Goal: Ask a question

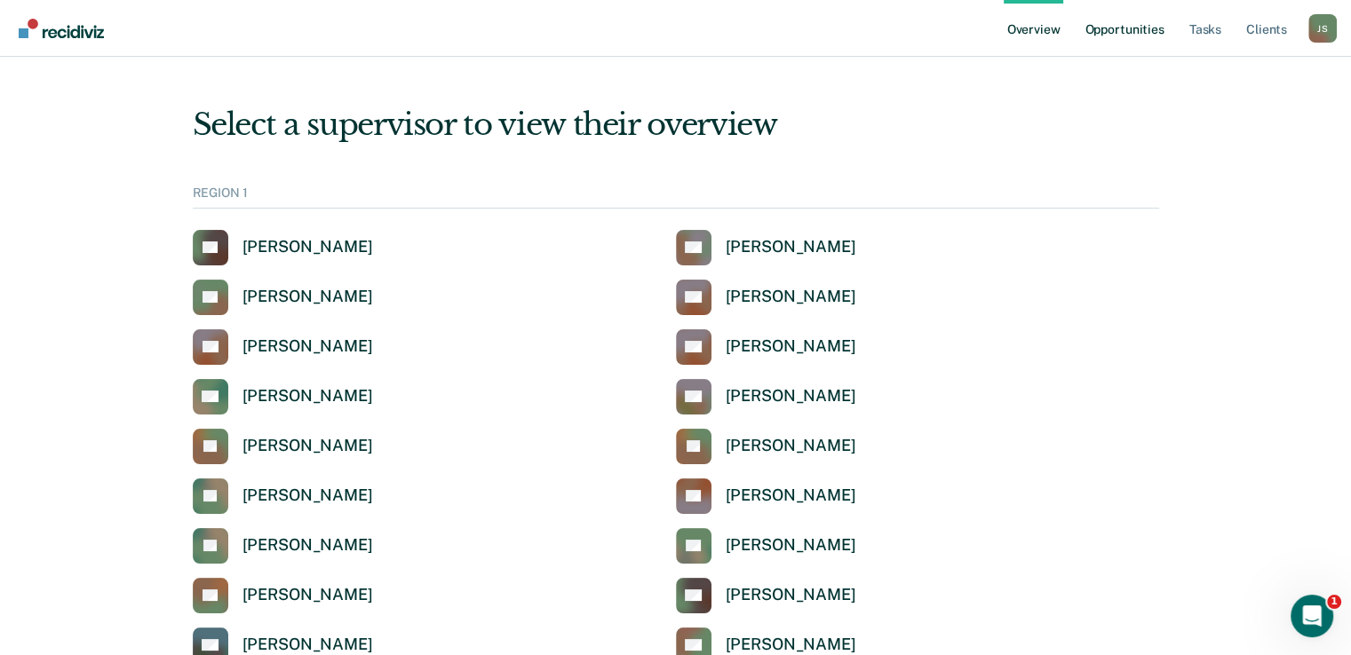
click at [1123, 28] on link "Opportunities" at bounding box center [1124, 28] width 86 height 57
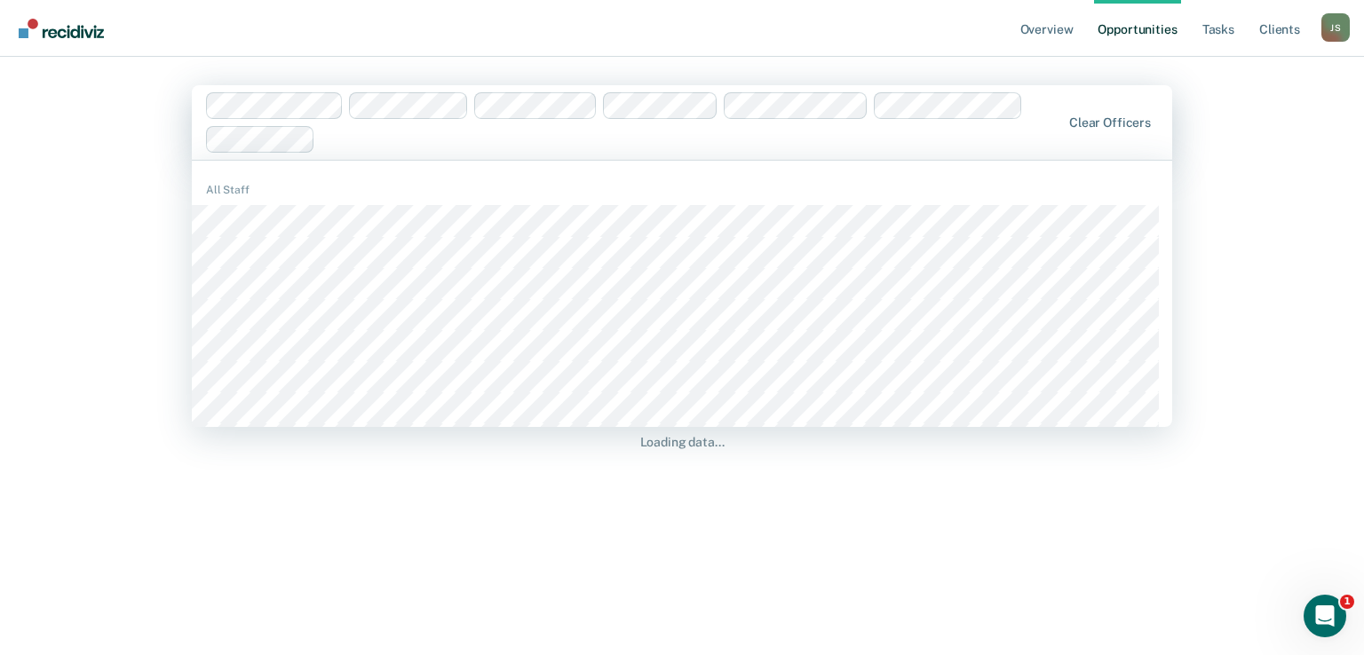
click at [369, 147] on div at bounding box center [691, 139] width 738 height 20
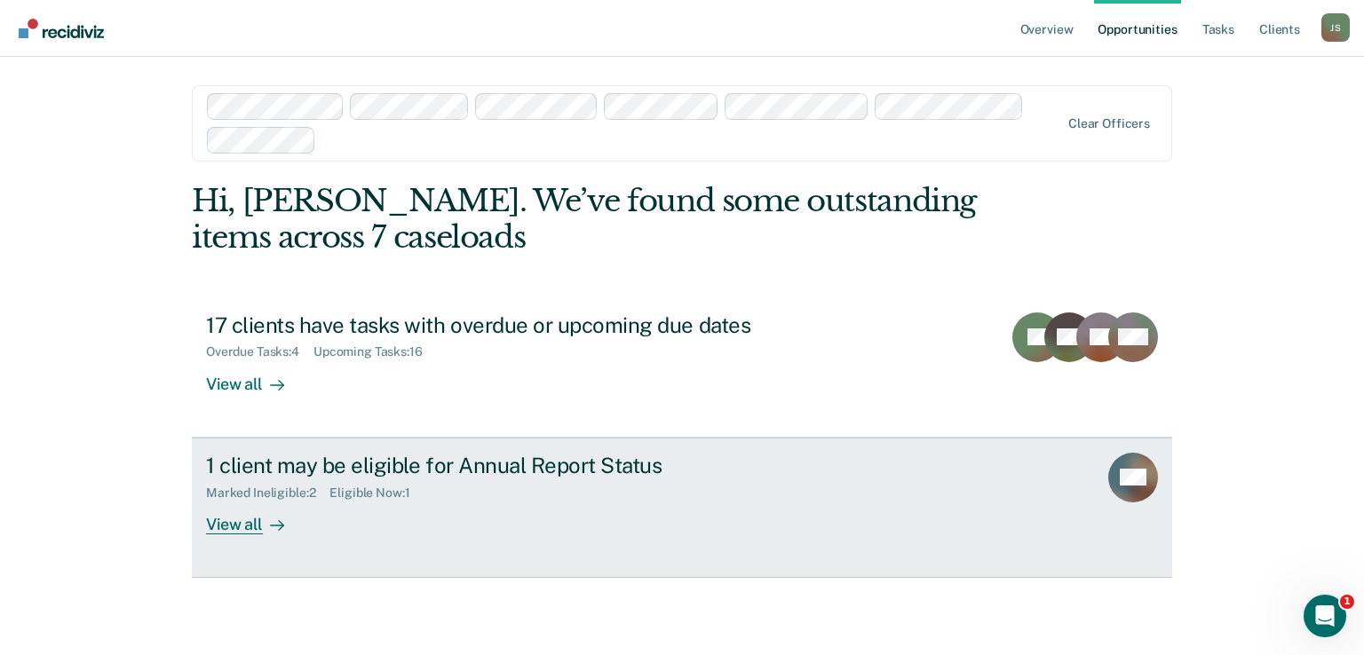
click at [728, 496] on div "Marked Ineligible : 2 Eligible Now : 1" at bounding box center [517, 490] width 623 height 22
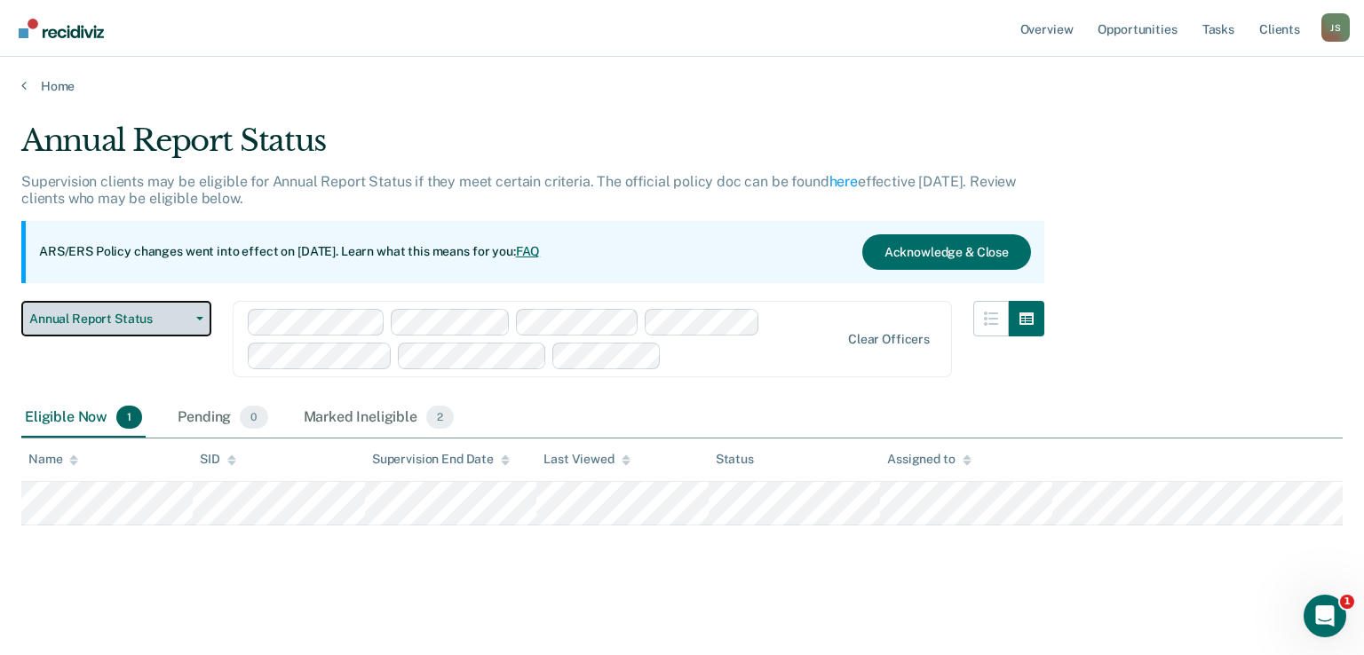
click at [202, 314] on button "Annual Report Status" at bounding box center [116, 319] width 190 height 36
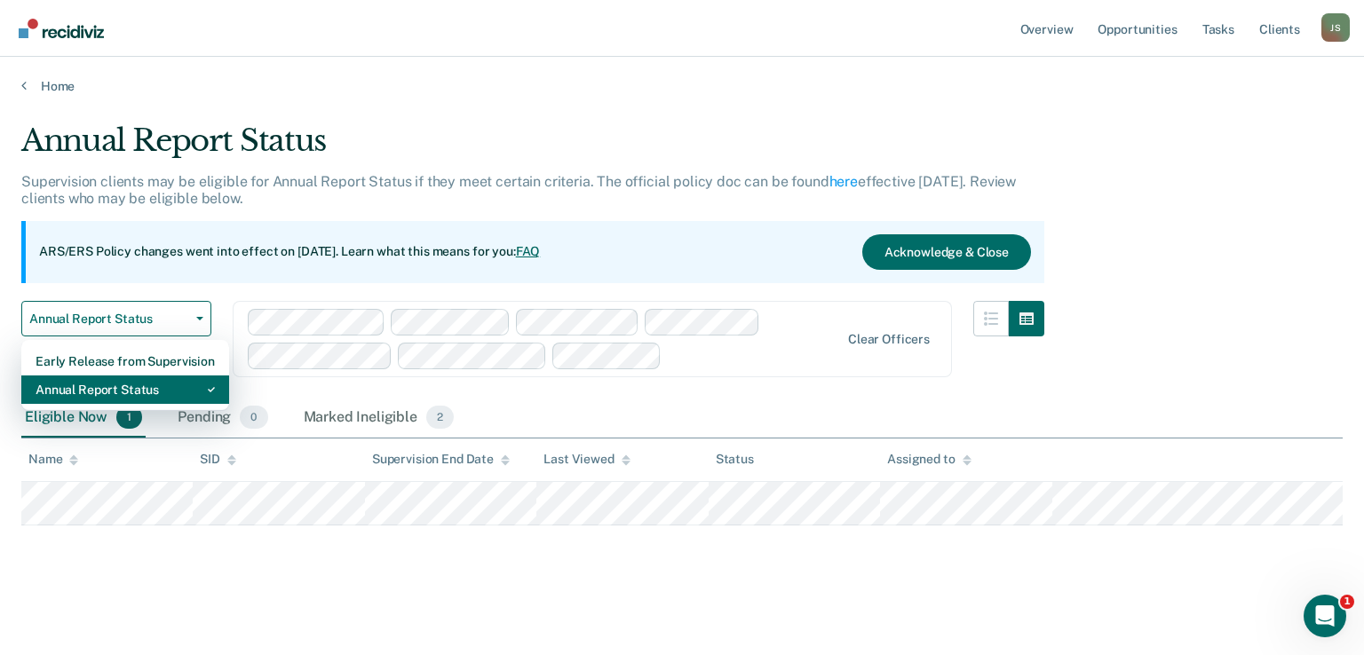
click at [146, 383] on div "Annual Report Status" at bounding box center [125, 390] width 179 height 28
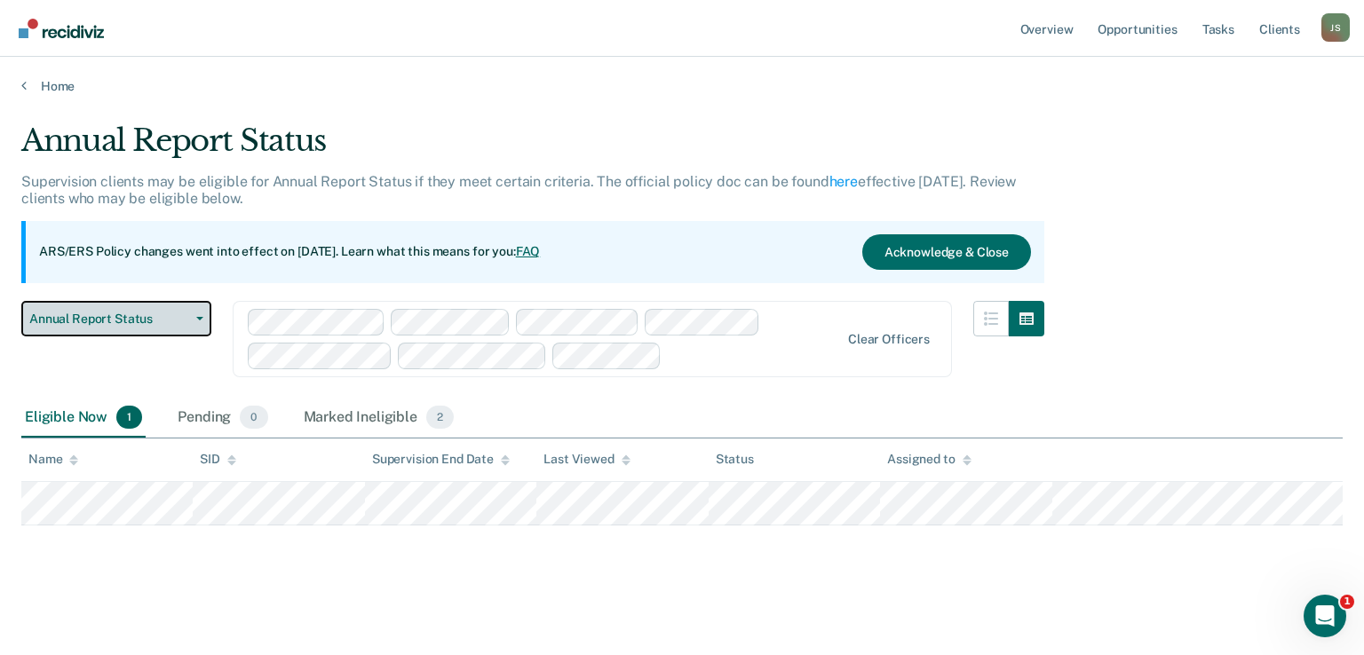
click at [190, 320] on button "Annual Report Status" at bounding box center [116, 319] width 190 height 36
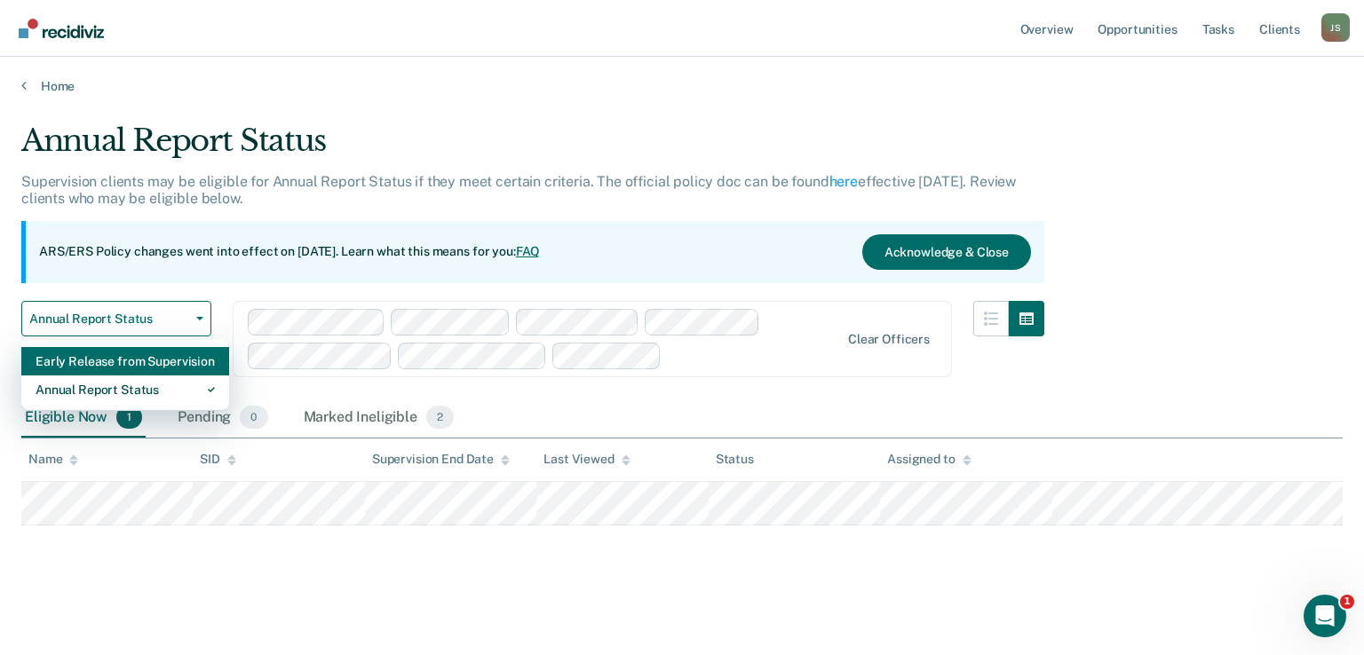
click at [139, 354] on div "Early Release from Supervision" at bounding box center [125, 361] width 179 height 28
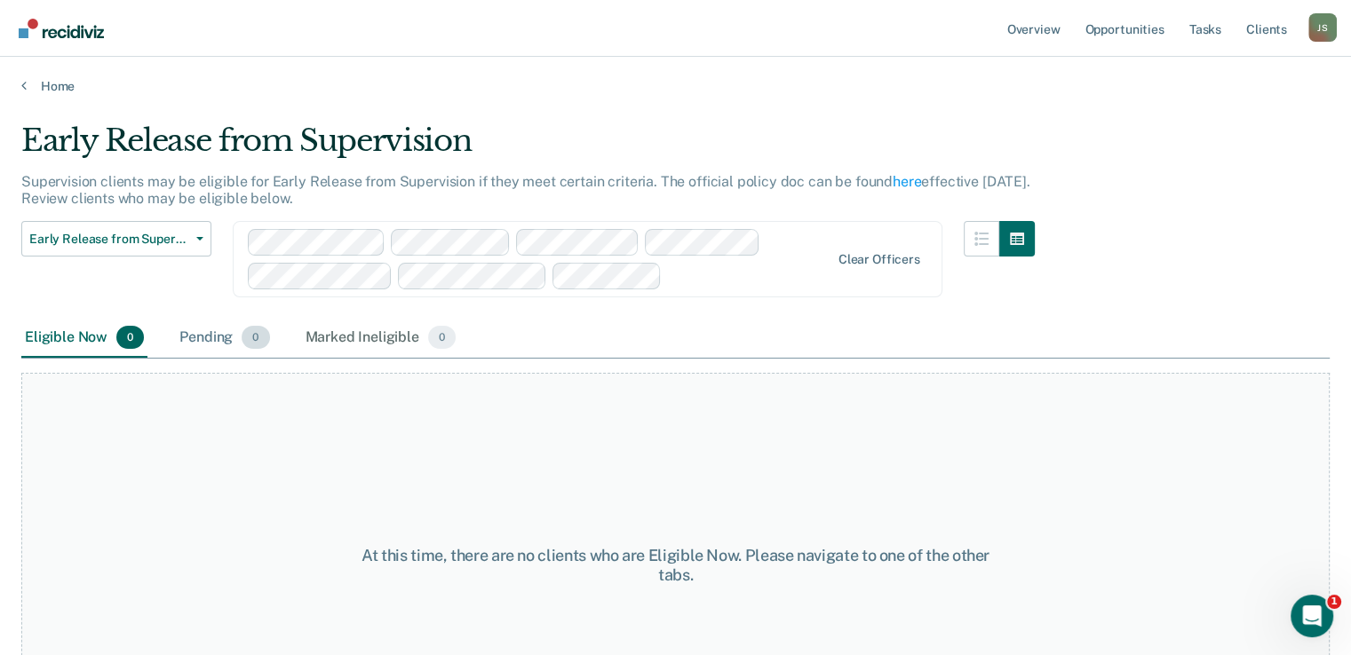
click at [201, 333] on div "Pending 0" at bounding box center [224, 338] width 97 height 39
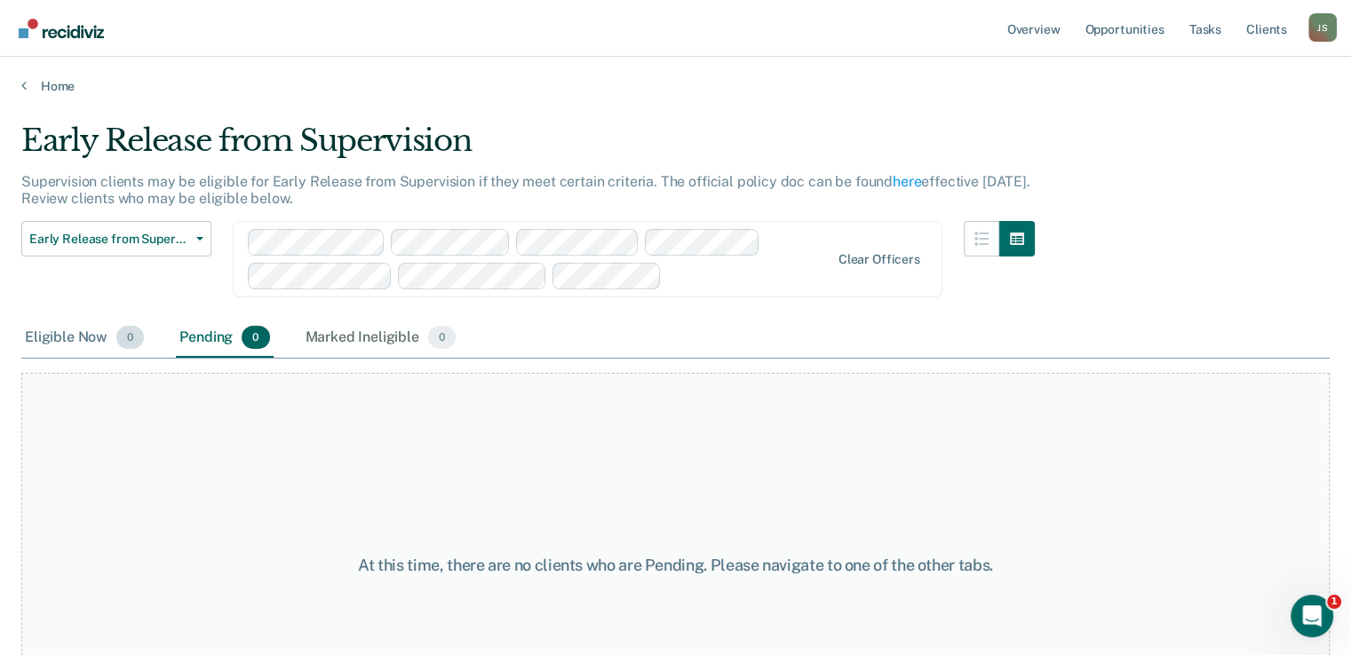
click at [44, 338] on div "Eligible Now 0" at bounding box center [84, 338] width 126 height 39
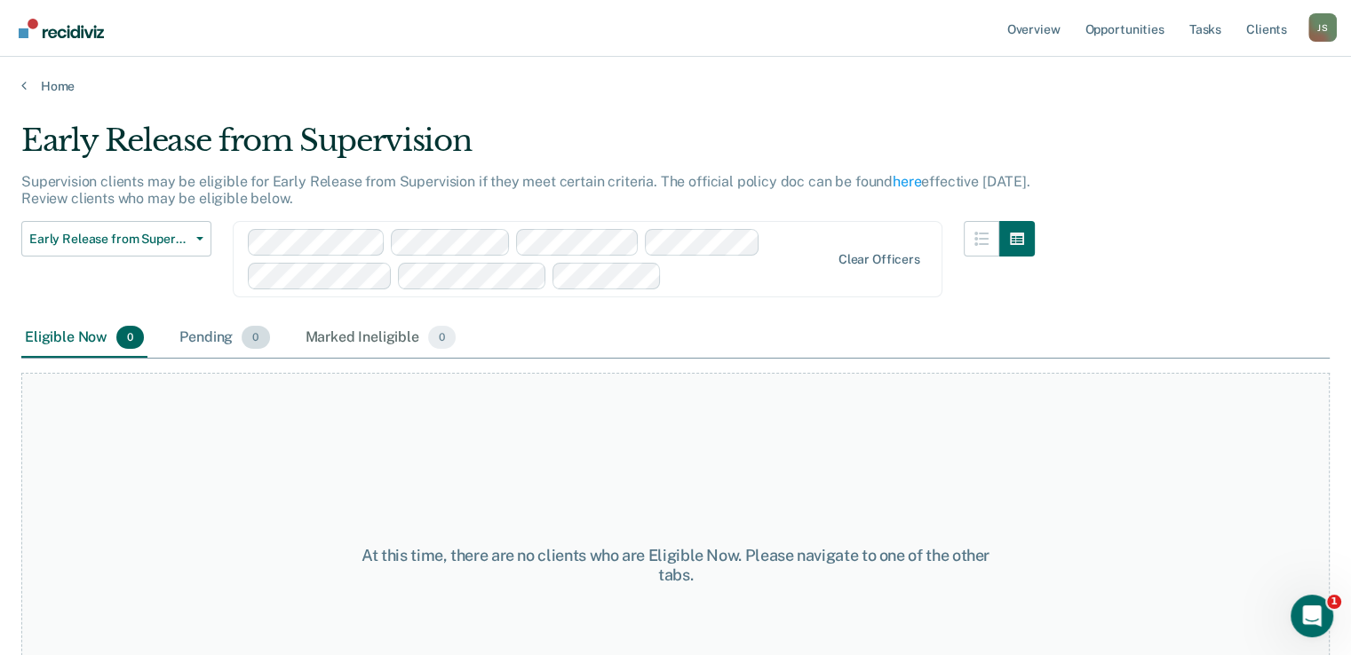
click at [199, 345] on div "Pending 0" at bounding box center [224, 338] width 97 height 39
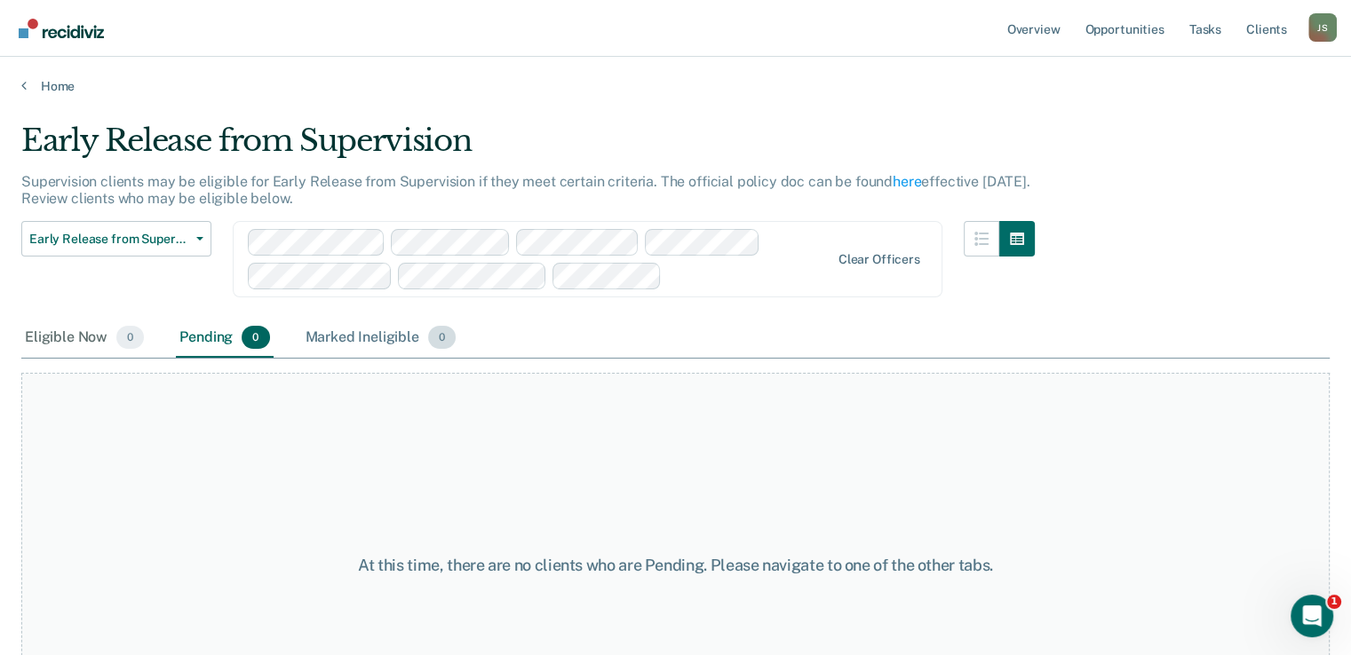
click at [380, 329] on div "Marked Ineligible 0" at bounding box center [381, 338] width 158 height 39
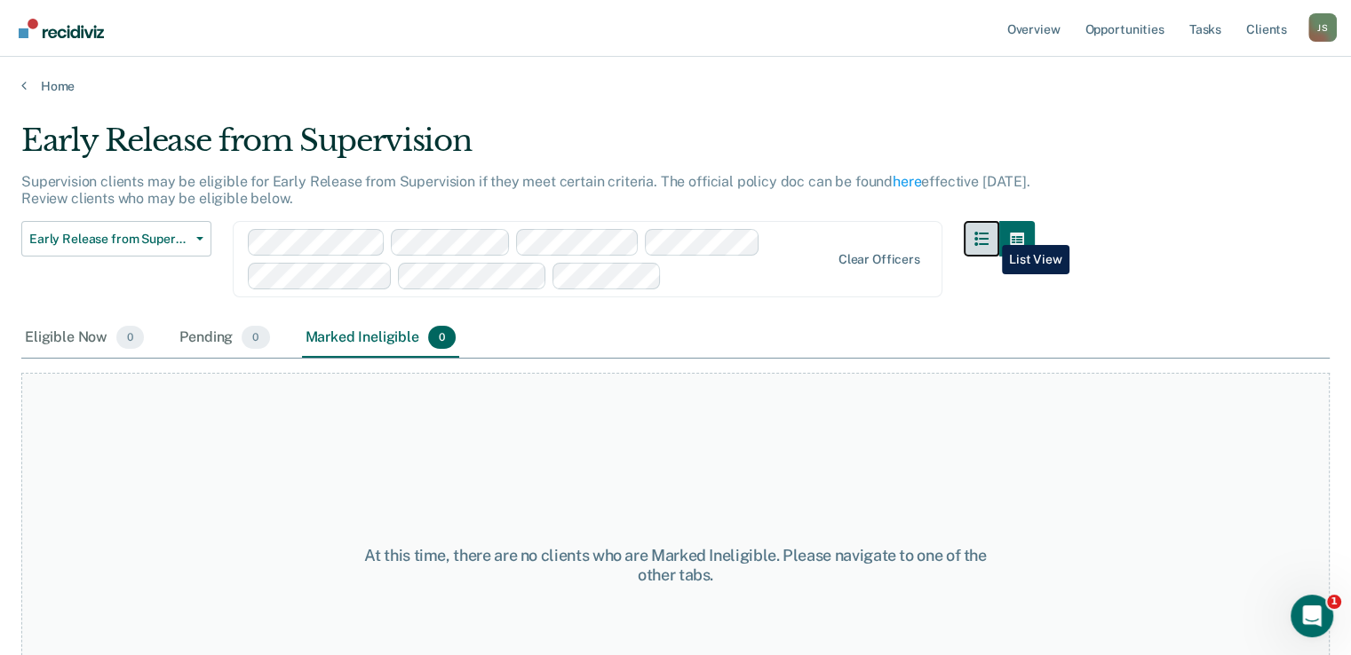
click at [988, 232] on icon "button" at bounding box center [981, 239] width 14 height 14
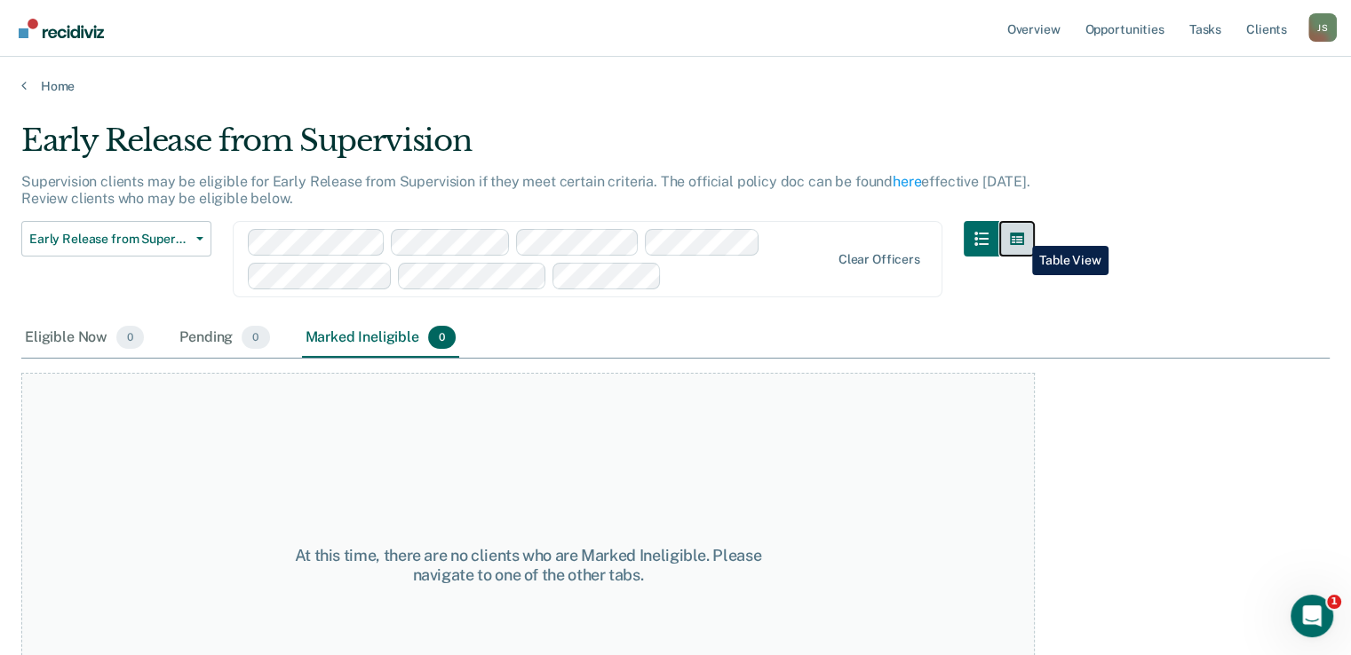
click at [1019, 233] on button "button" at bounding box center [1017, 239] width 36 height 36
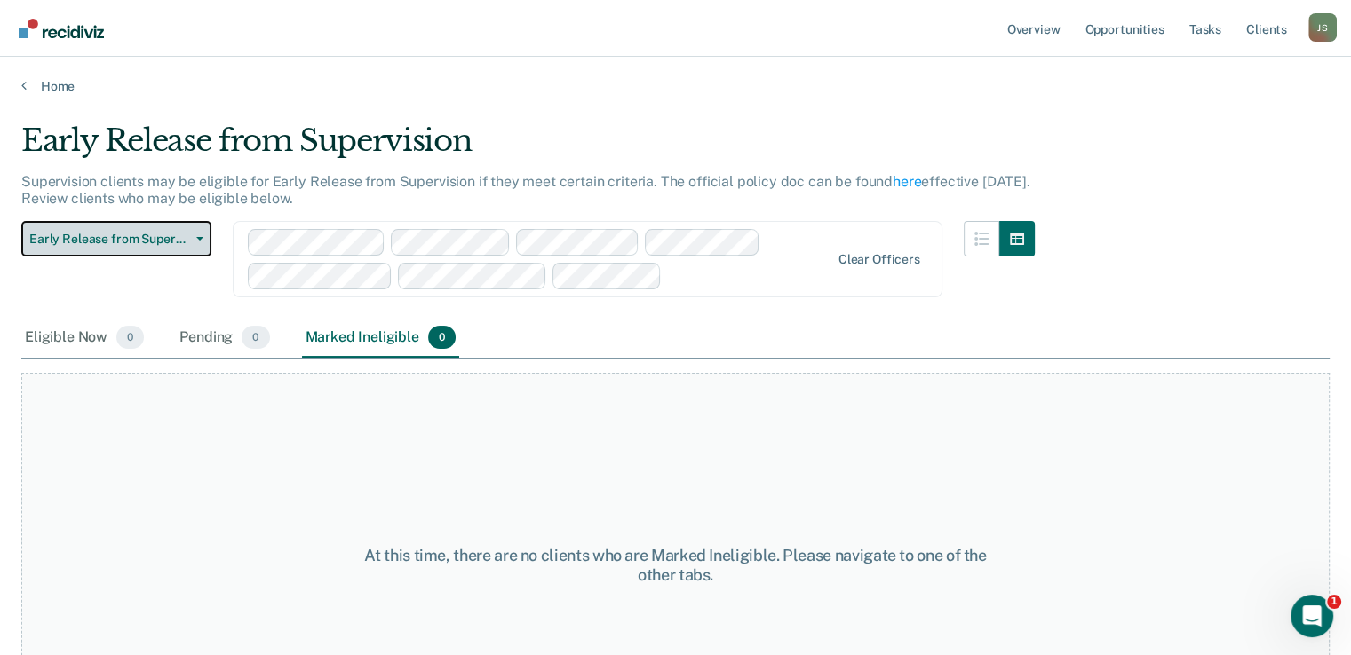
click at [194, 240] on button "Early Release from Supervision" at bounding box center [116, 239] width 190 height 36
click at [728, 87] on link "Home" at bounding box center [675, 86] width 1308 height 16
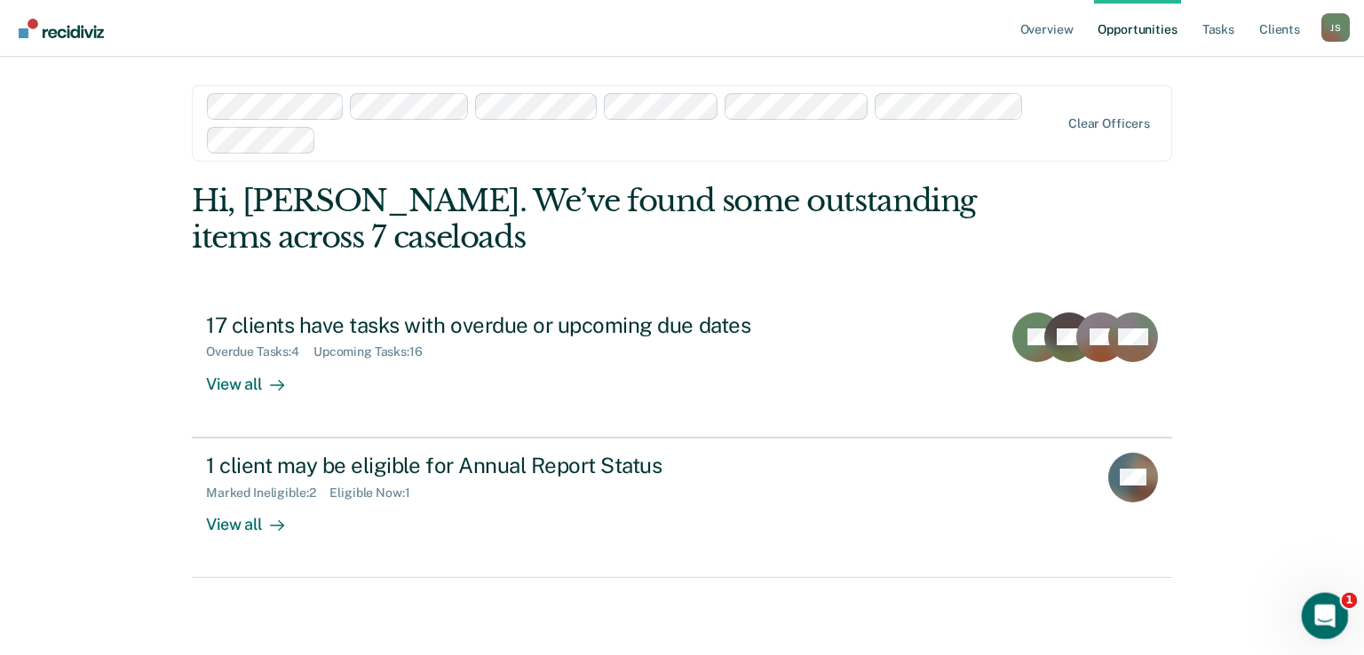
click at [1325, 628] on icon "Open Intercom Messenger" at bounding box center [1322, 613] width 29 height 29
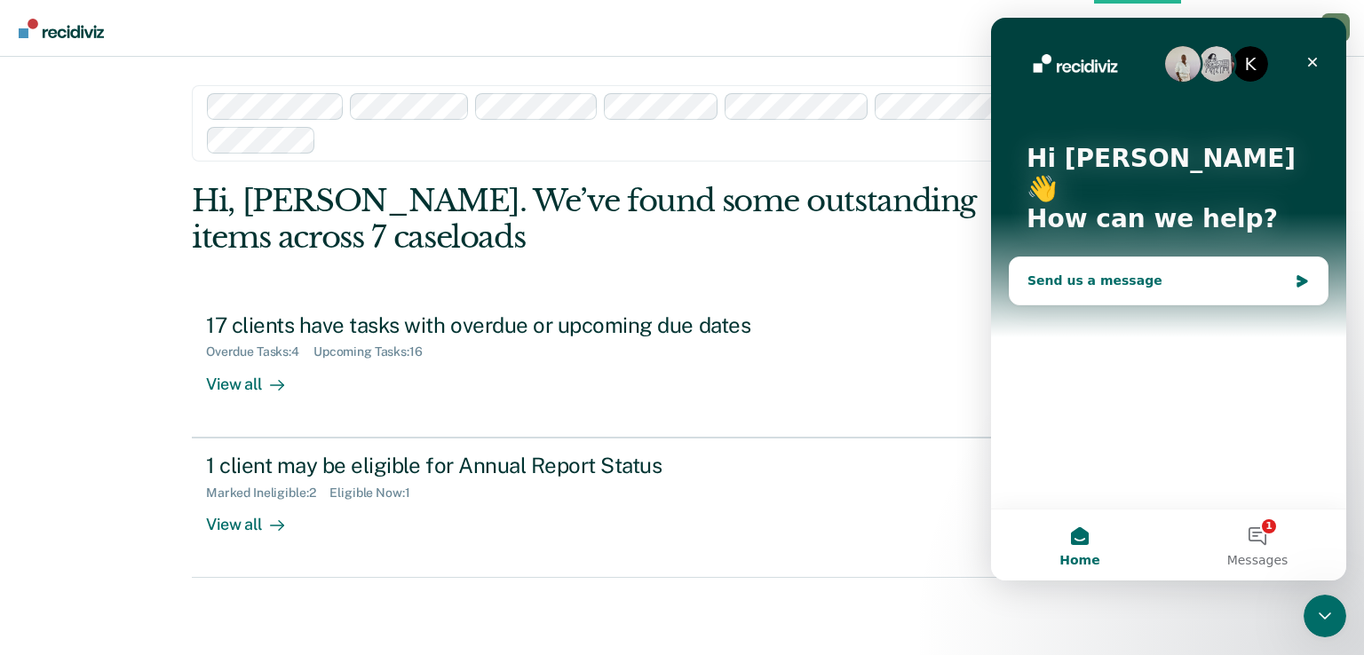
click at [1098, 272] on div "Send us a message" at bounding box center [1158, 281] width 260 height 19
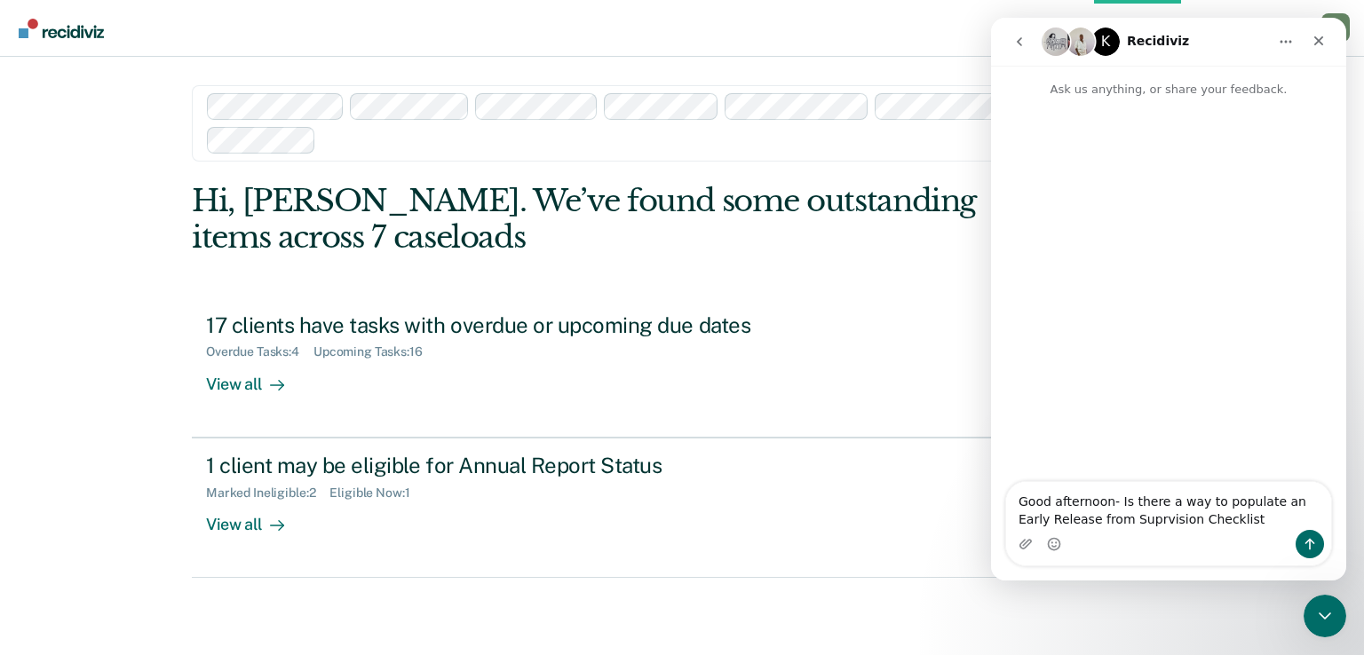
click at [1116, 521] on textarea "Good afternoon- Is there a way to populate an Early Release from Suprvision Che…" at bounding box center [1168, 506] width 325 height 48
click at [1243, 520] on textarea "Good afternoon- Is there a way to populate an Early Release from Supervision Ch…" at bounding box center [1168, 506] width 325 height 48
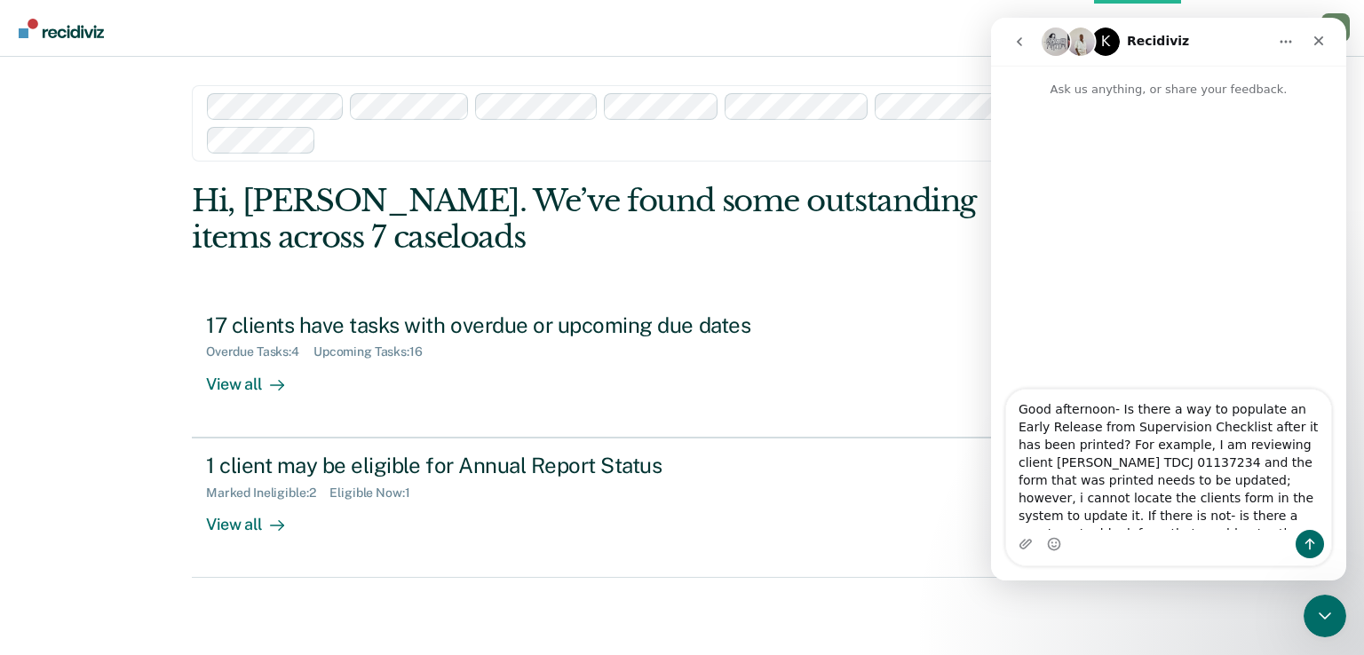
scroll to position [12, 0]
type textarea "Good afternoon- Is there a way to populate an Early Release from Supervision Ch…"
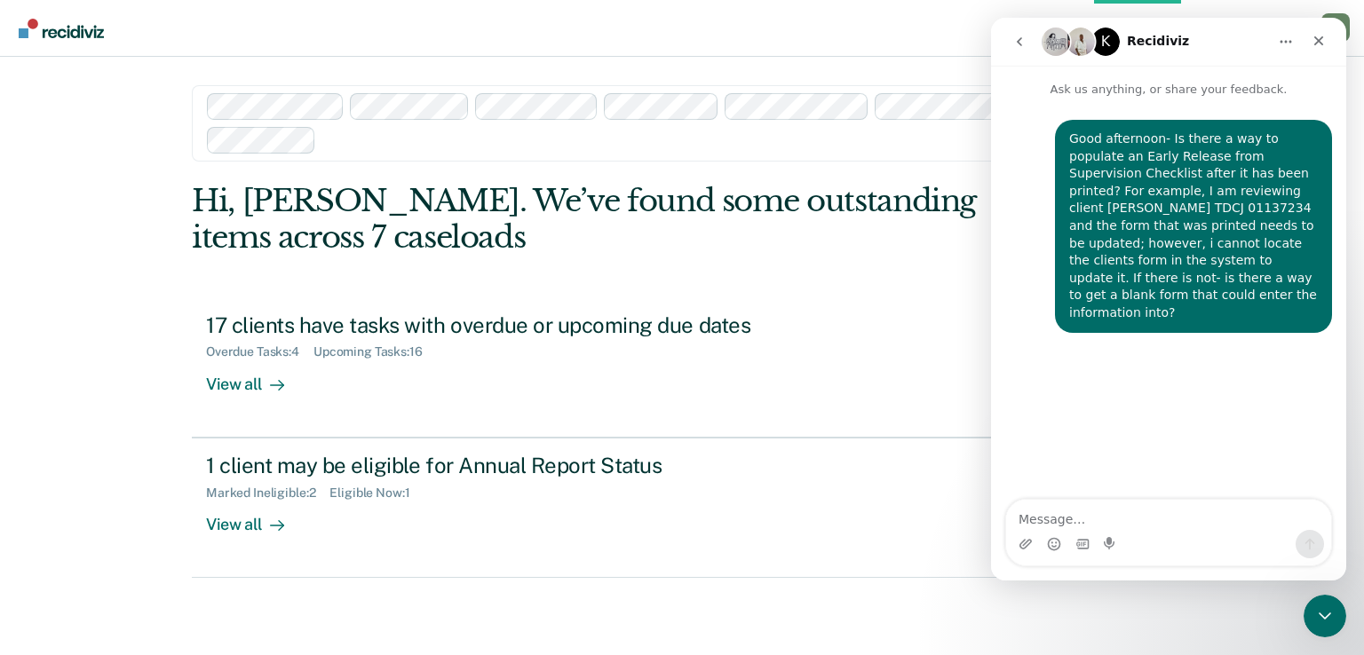
scroll to position [0, 0]
